Goal: Find specific page/section: Find specific page/section

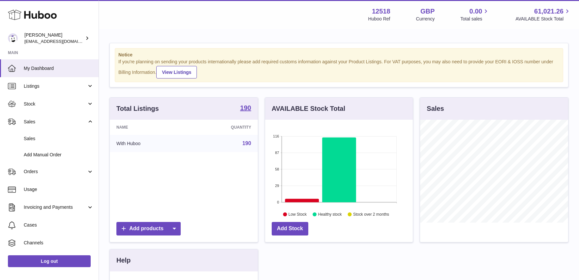
scroll to position [103, 148]
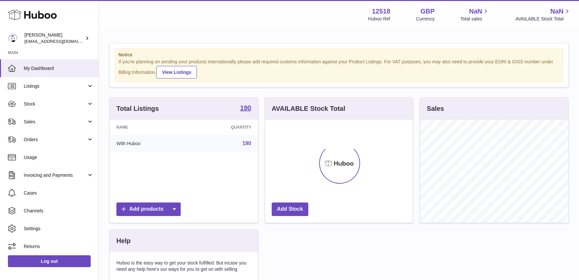
scroll to position [103, 148]
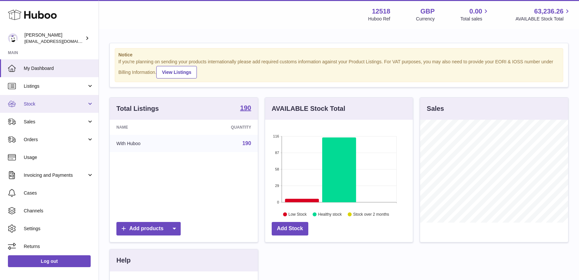
click at [34, 103] on span "Stock" at bounding box center [55, 104] width 63 height 6
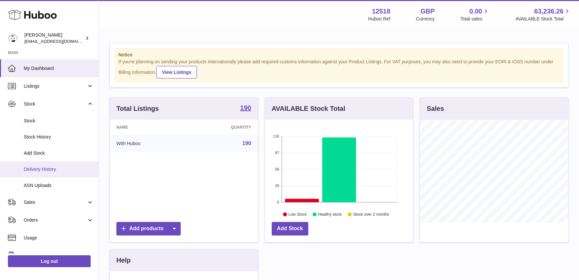
click at [39, 170] on span "Delivery History" at bounding box center [59, 169] width 70 height 6
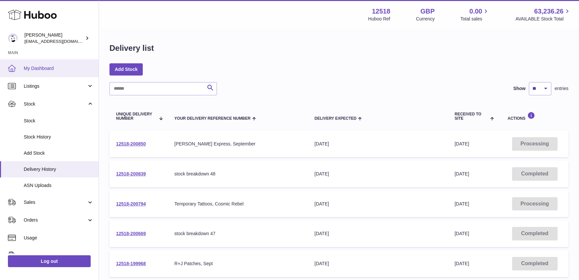
click at [48, 68] on span "My Dashboard" at bounding box center [59, 68] width 70 height 6
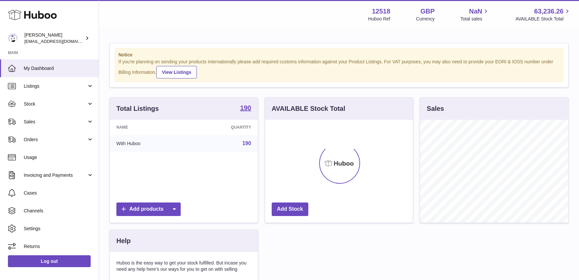
scroll to position [103, 148]
